Goal: Find specific fact: Find specific fact

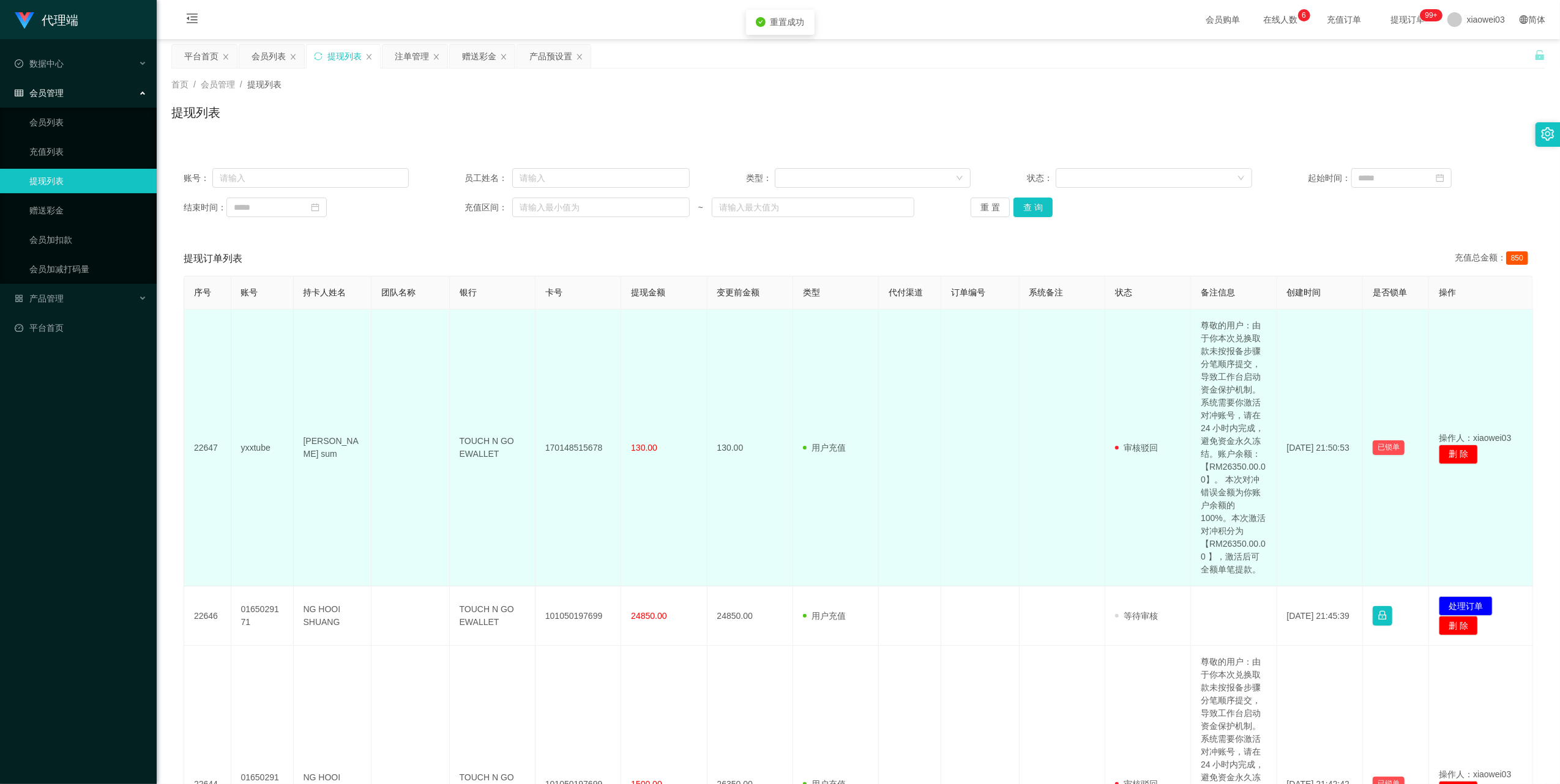
scroll to position [81, 0]
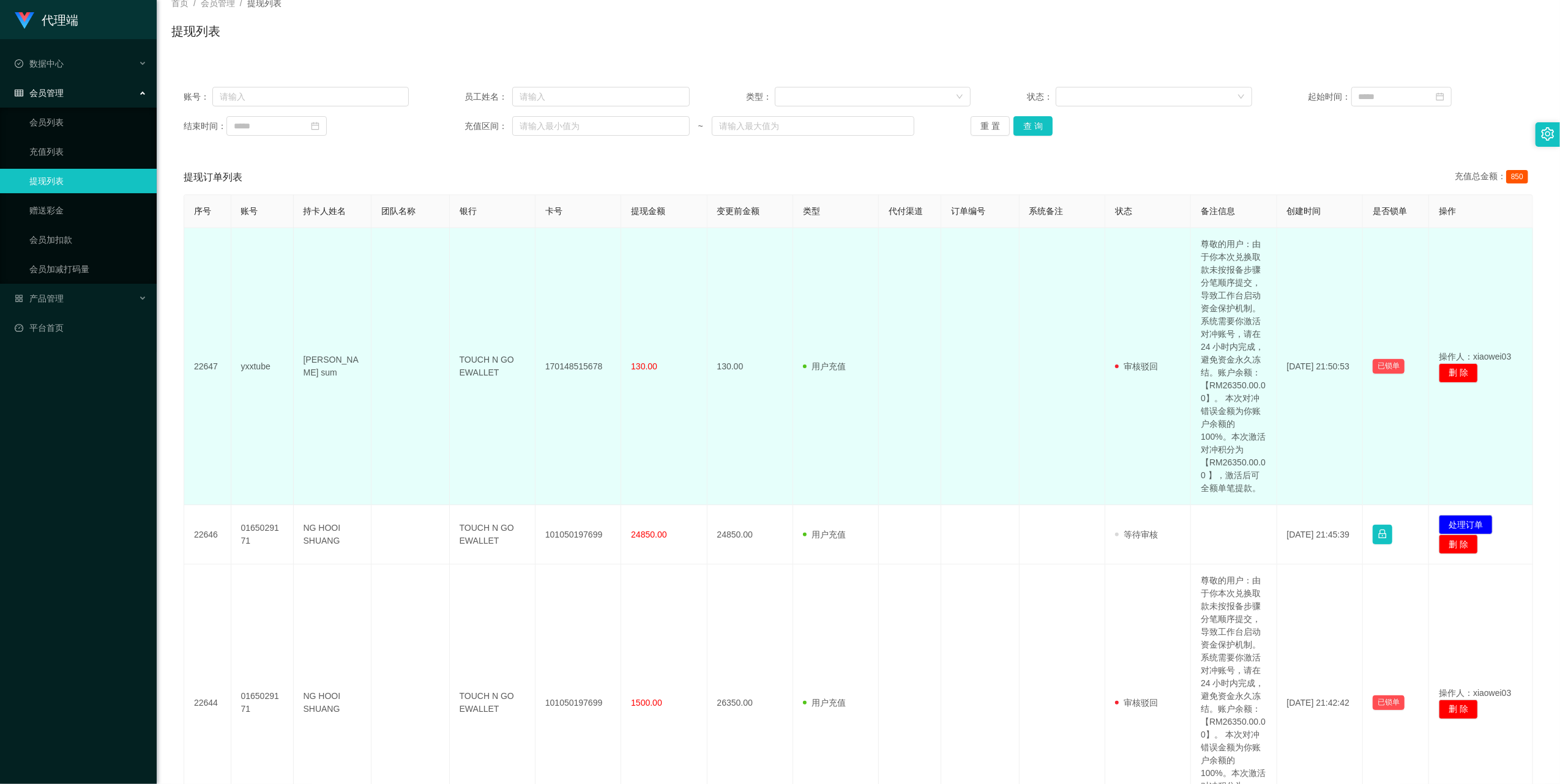
click at [578, 366] on td "170148515678" at bounding box center [578, 367] width 85 height 277
copy td "170148515678"
click at [255, 367] on td "yxxtube" at bounding box center [262, 367] width 63 height 277
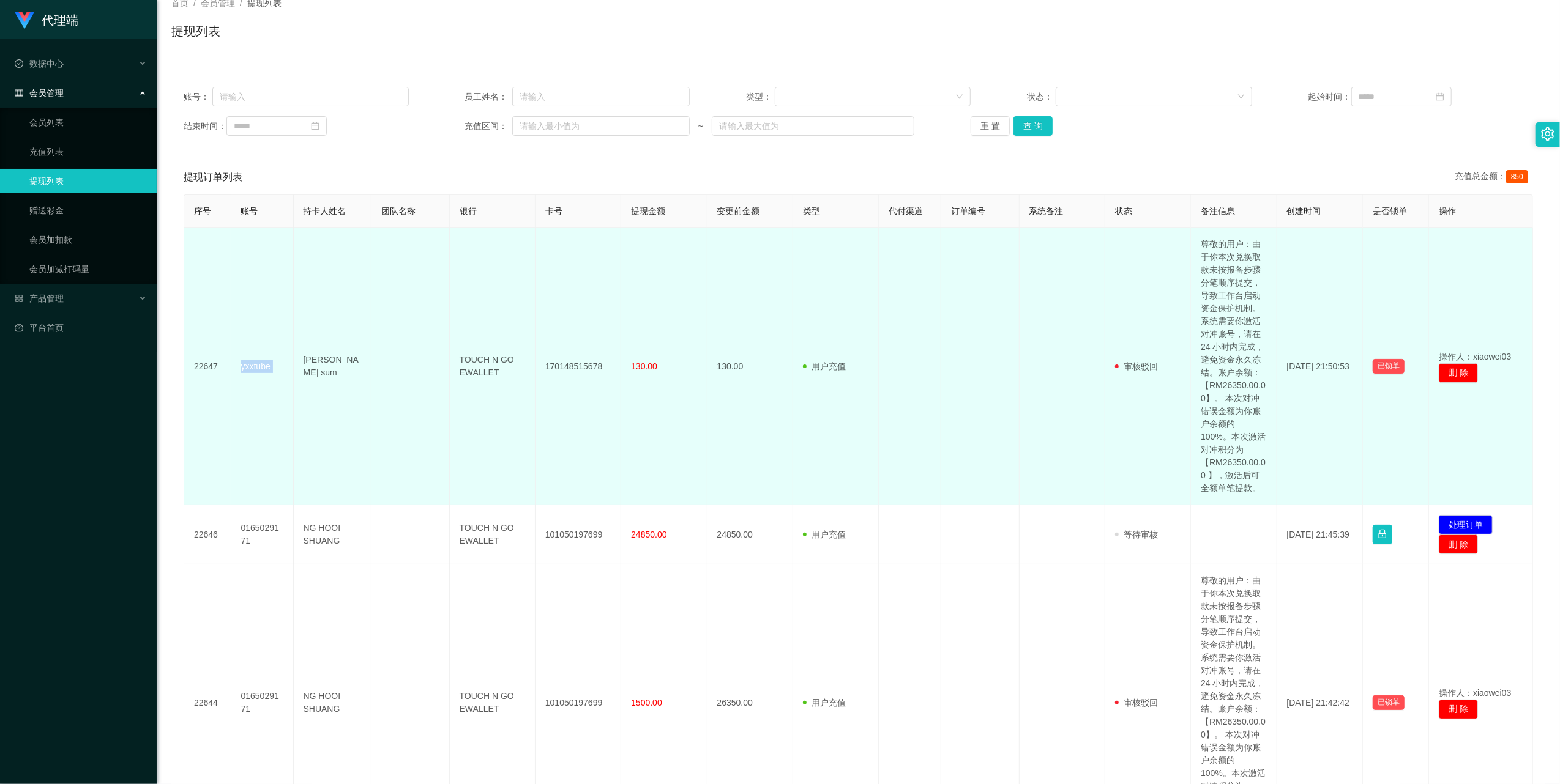
click at [255, 367] on td "yxxtube" at bounding box center [262, 367] width 63 height 277
copy td "yxxtube"
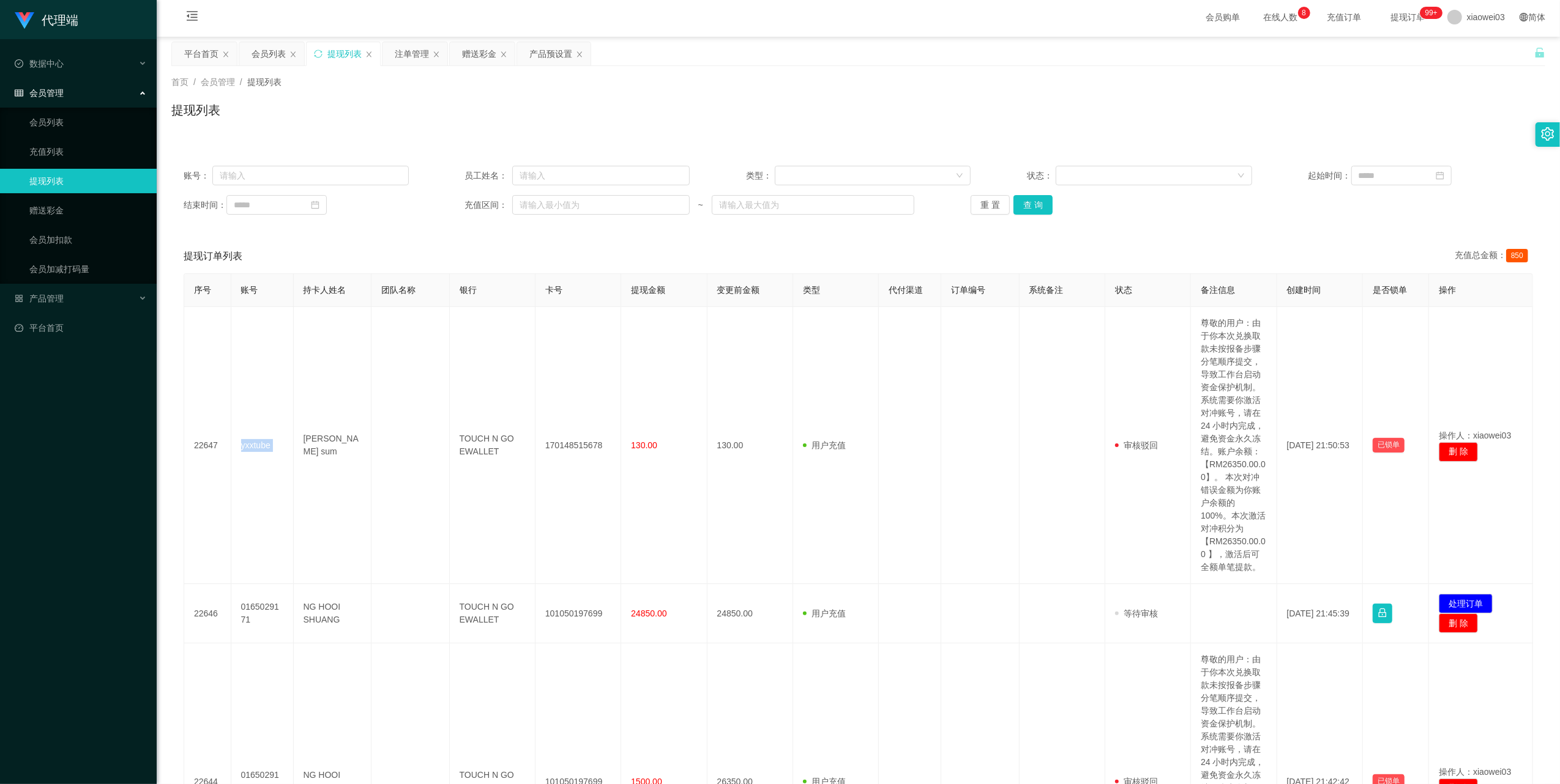
scroll to position [0, 0]
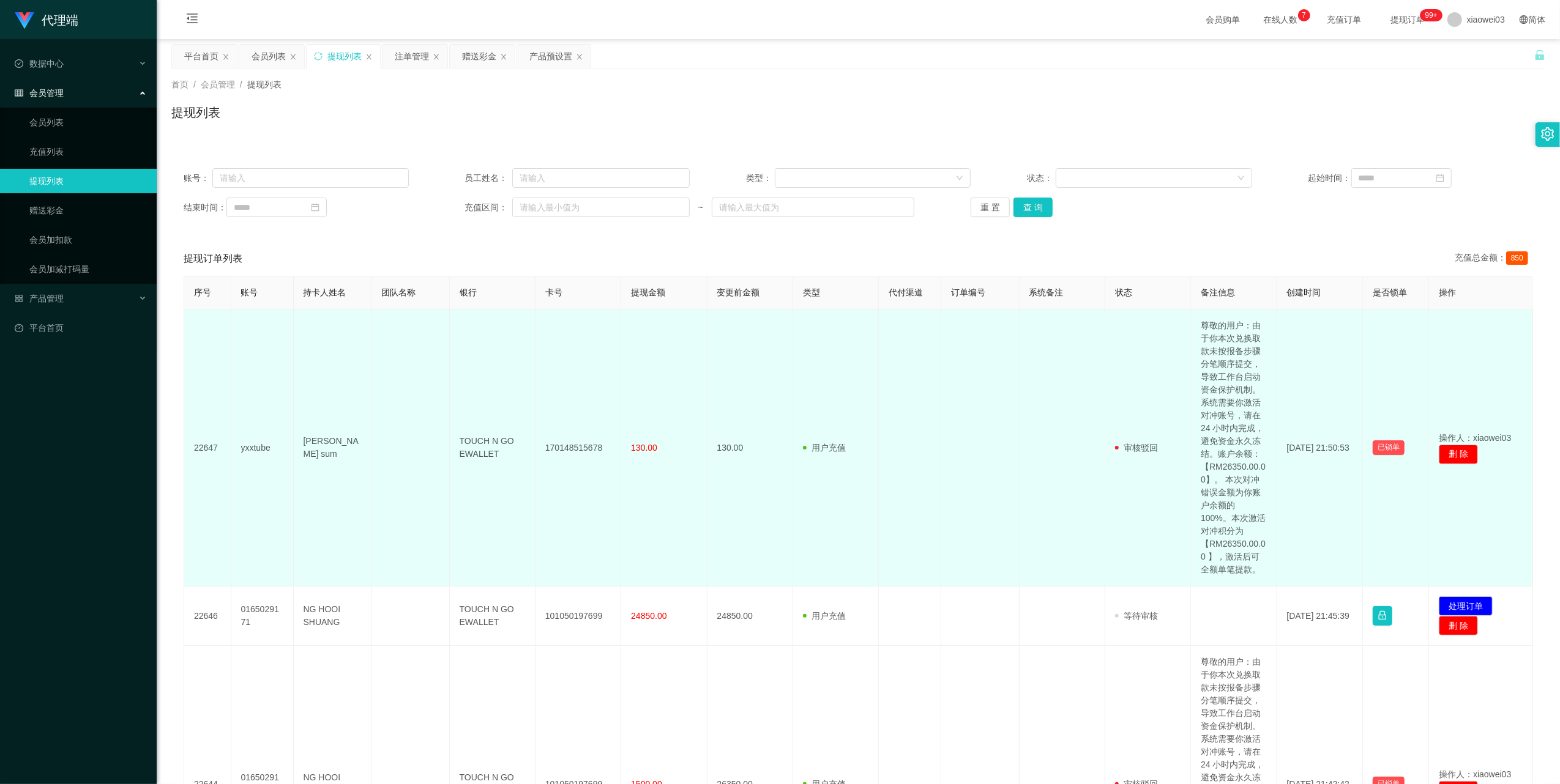
click at [580, 448] on td "170148515678" at bounding box center [578, 448] width 85 height 277
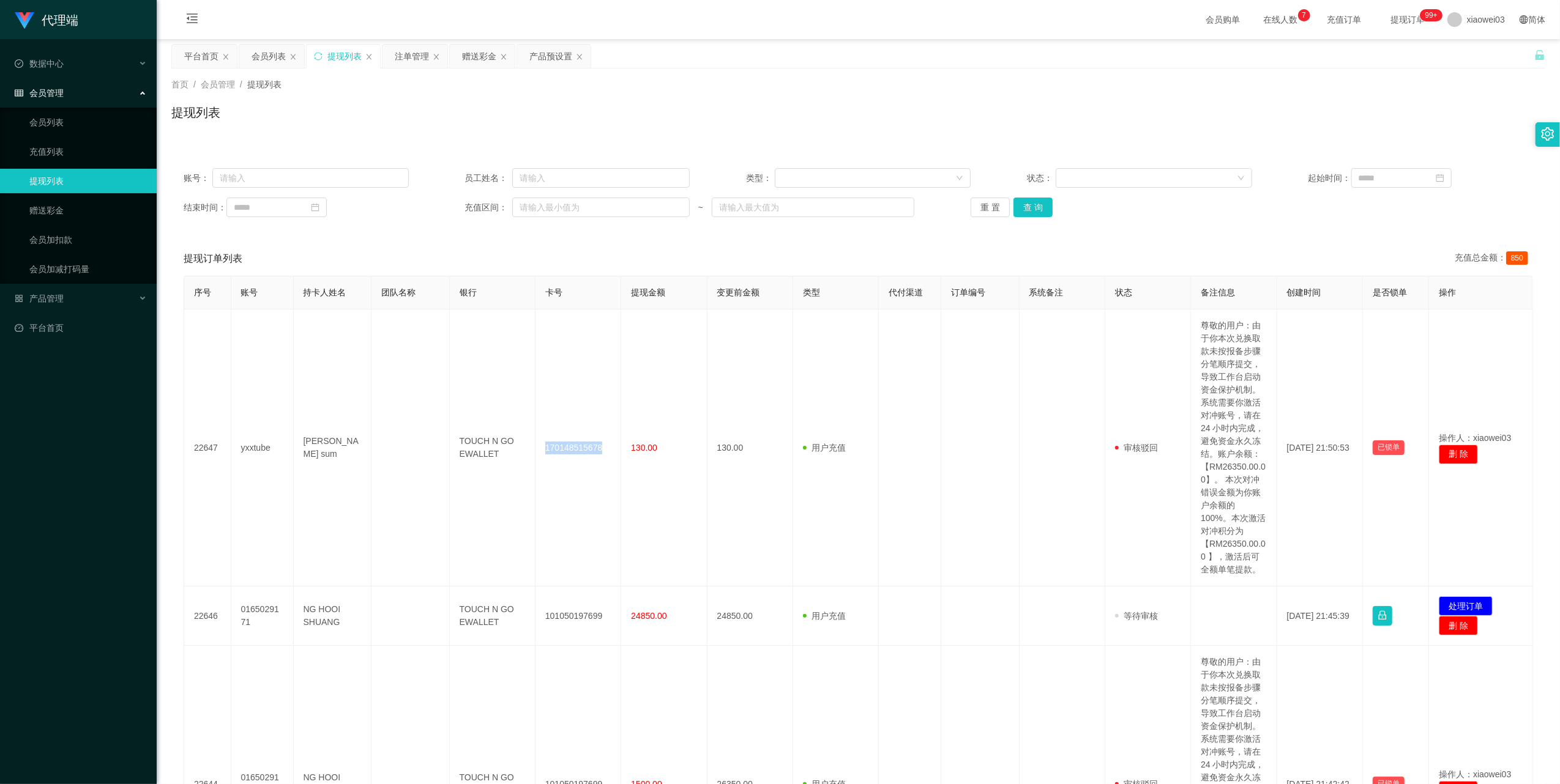
copy td "170148515678"
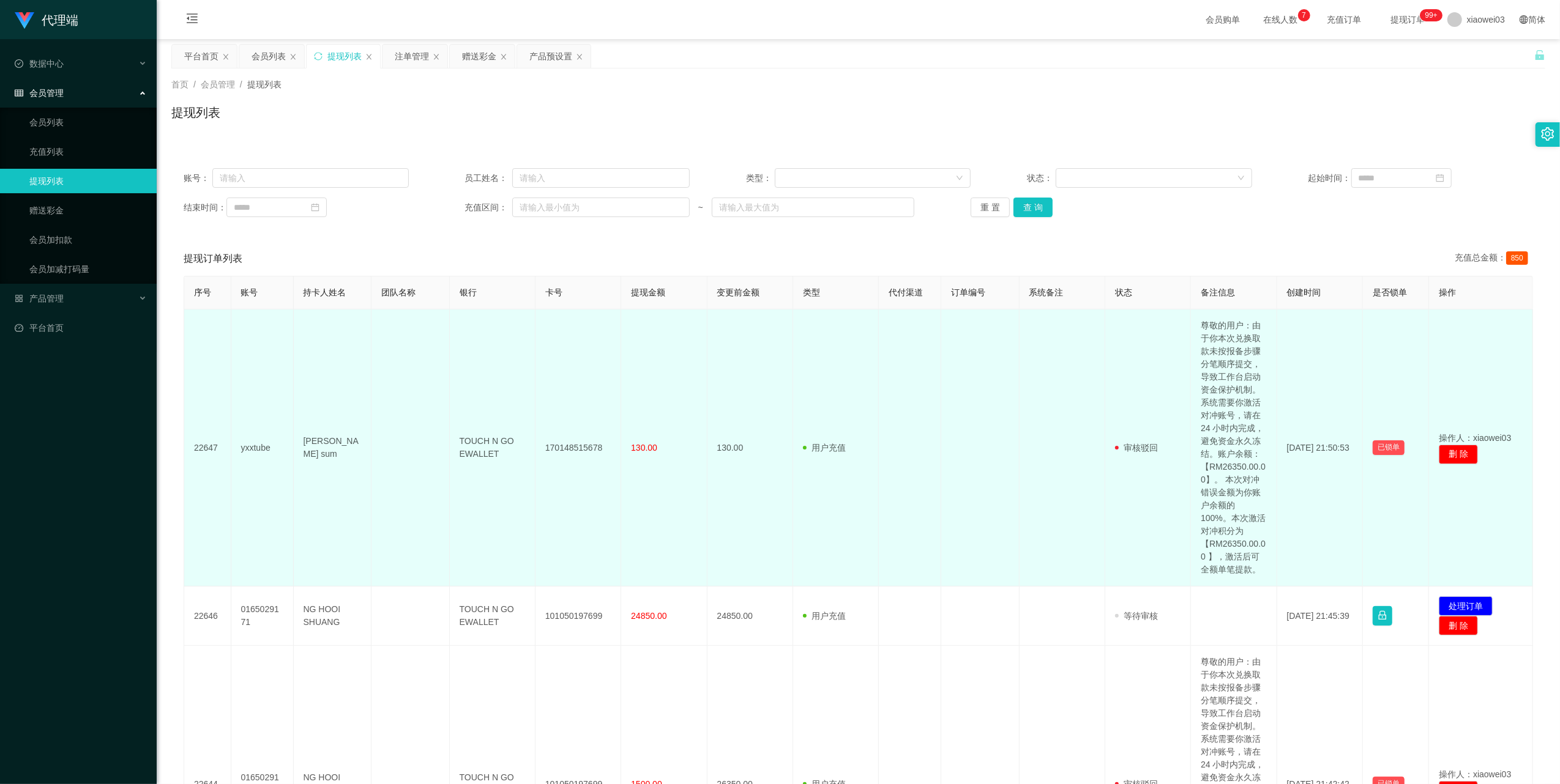
click at [472, 451] on td "TOUCH N GO EWALLET" at bounding box center [493, 448] width 85 height 277
copy td "TOUCH N GO EWALLET"
